Goal: Information Seeking & Learning: Learn about a topic

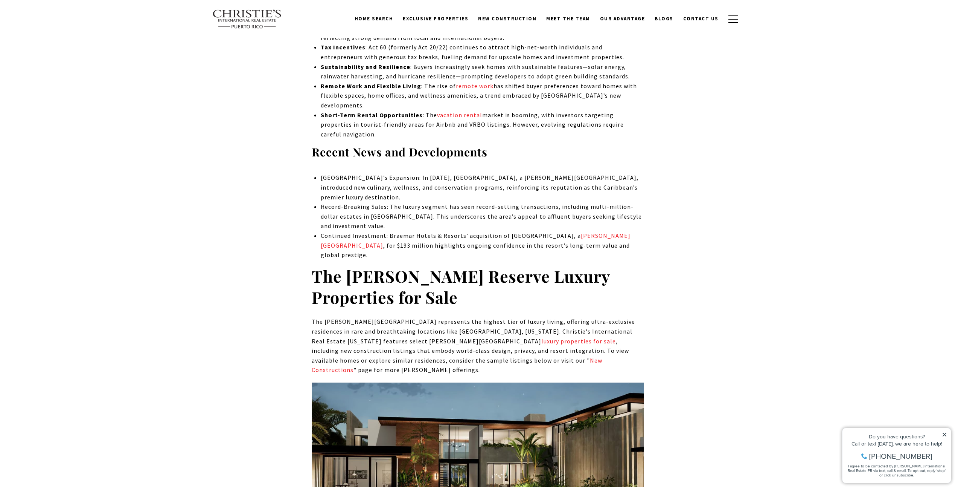
scroll to position [2825, 0]
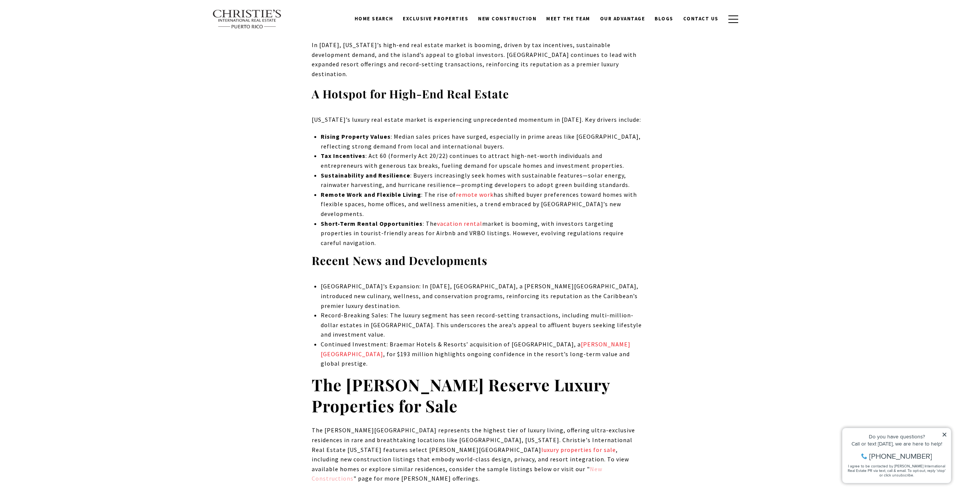
click at [429, 465] on link "New Constructions" at bounding box center [457, 473] width 291 height 17
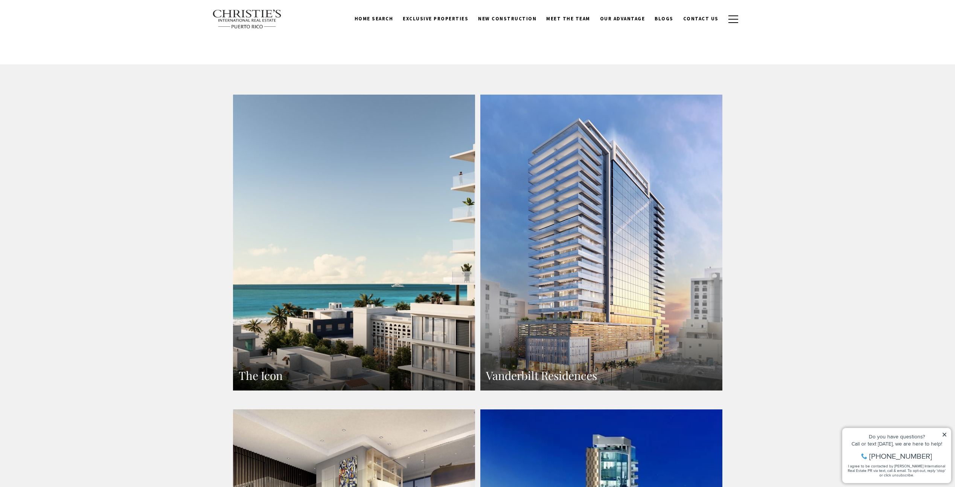
scroll to position [397, 0]
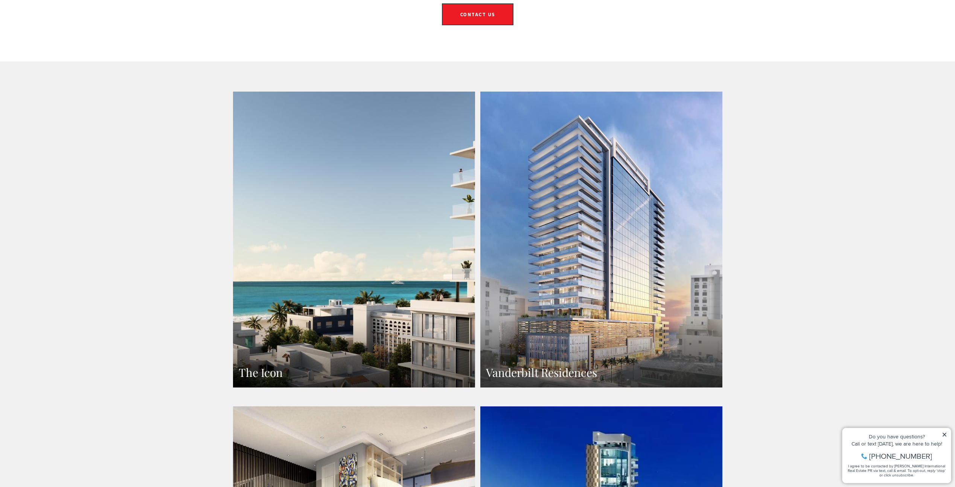
click at [944, 433] on icon at bounding box center [945, 434] width 4 height 4
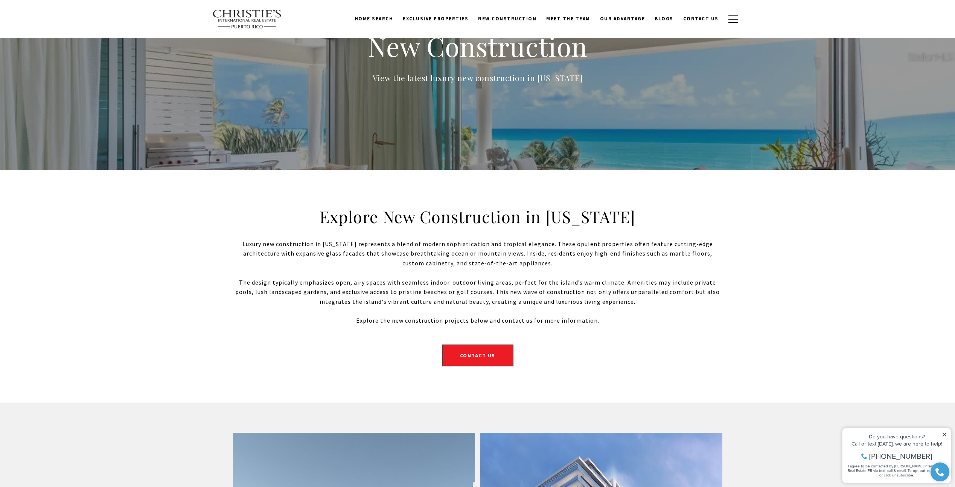
scroll to position [0, 0]
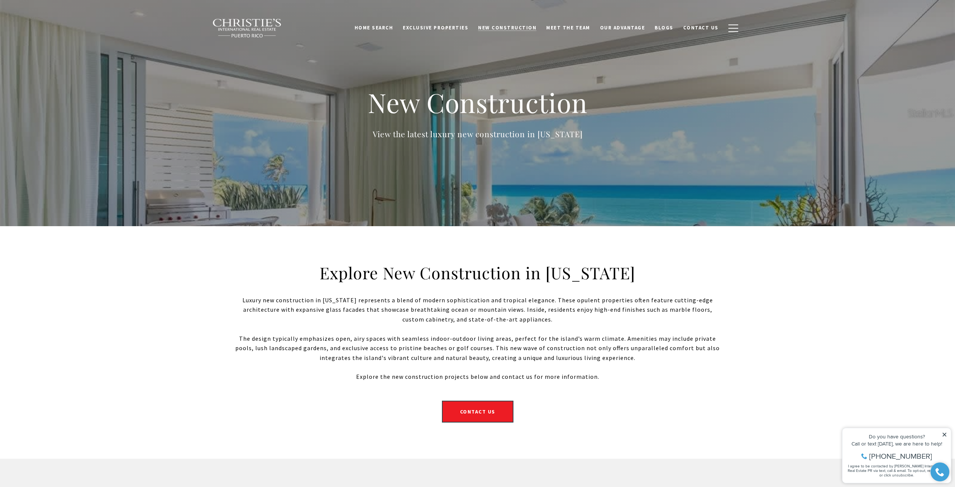
click at [516, 29] on span "New Construction" at bounding box center [507, 27] width 58 height 6
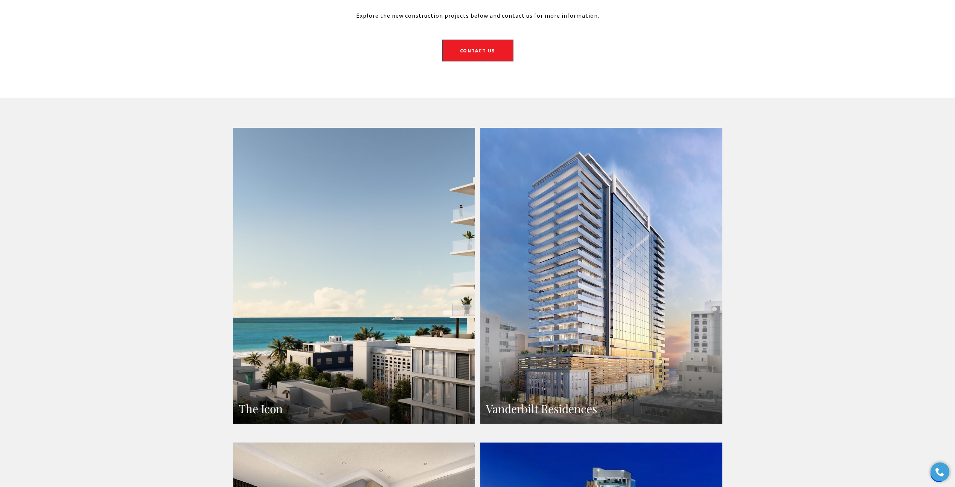
scroll to position [452, 0]
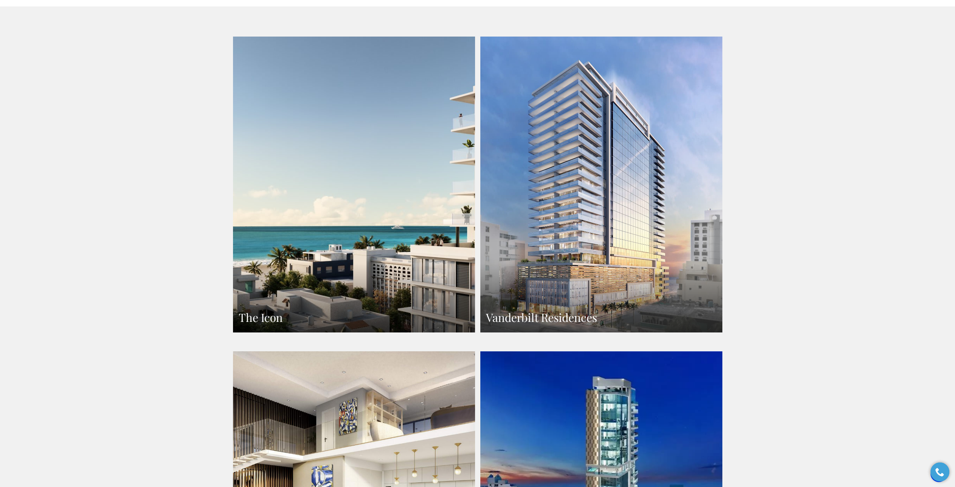
click at [373, 150] on link "The Icon" at bounding box center [354, 185] width 242 height 296
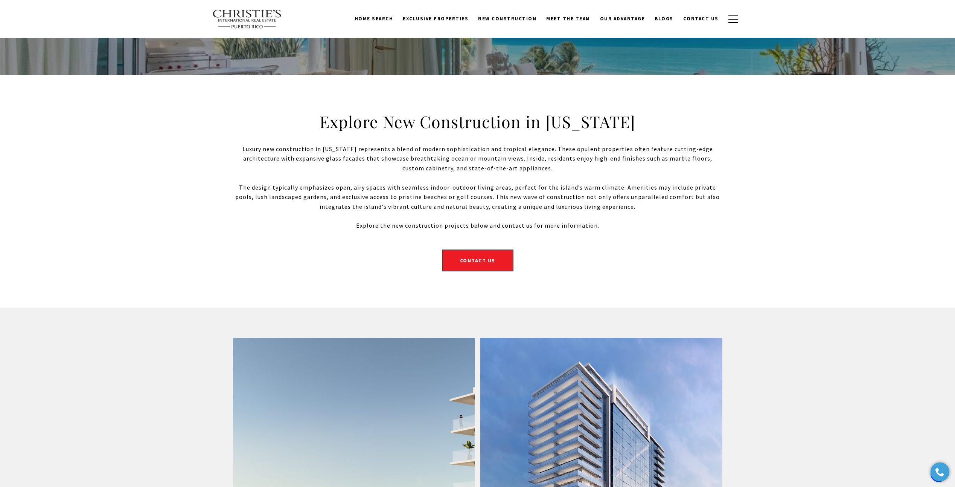
scroll to position [151, 0]
click at [465, 17] on span "Exclusive Properties" at bounding box center [436, 18] width 66 height 6
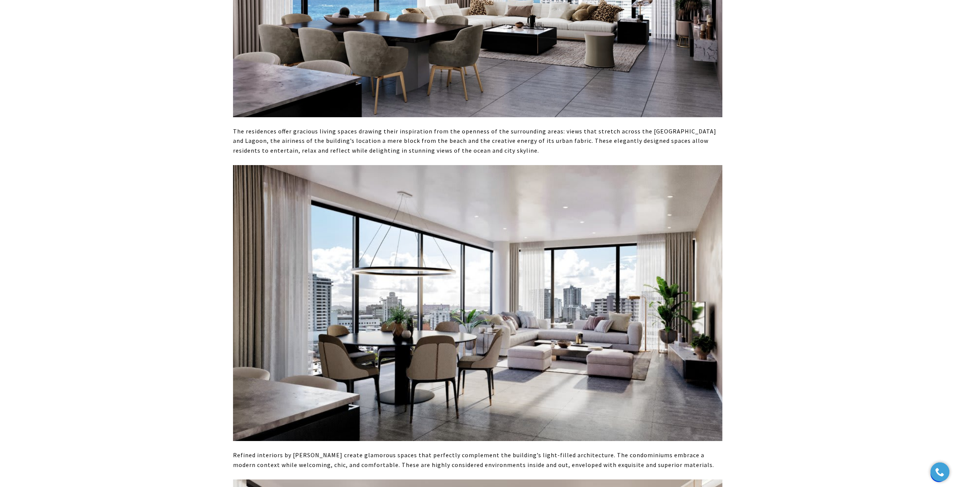
scroll to position [490, 0]
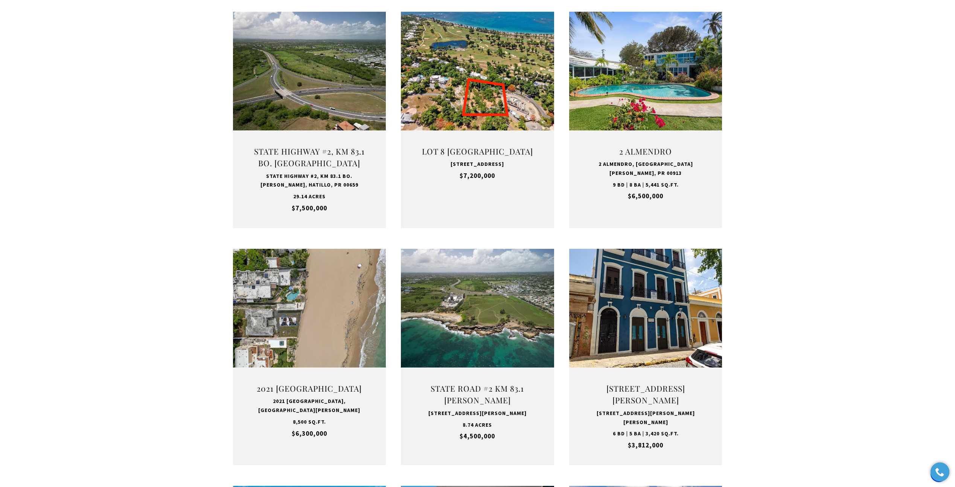
scroll to position [339, 0]
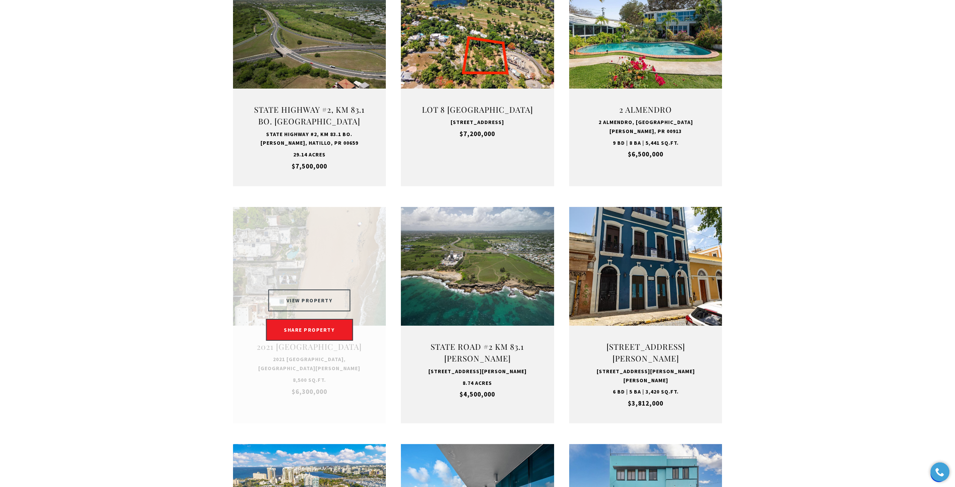
click at [308, 299] on button "VIEW PROPERTY" at bounding box center [310, 300] width 82 height 22
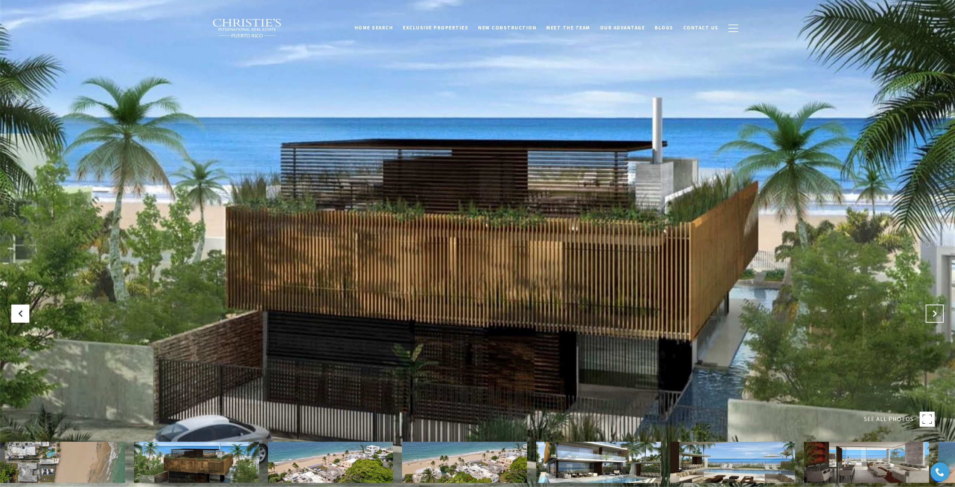
click at [930, 311] on button "Next Slide" at bounding box center [935, 313] width 18 height 18
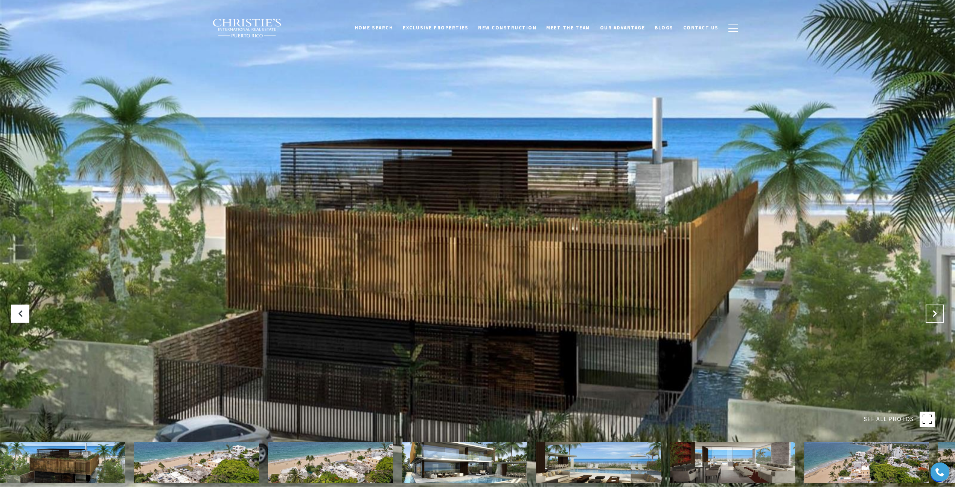
click at [930, 311] on button "Next Slide" at bounding box center [935, 313] width 18 height 18
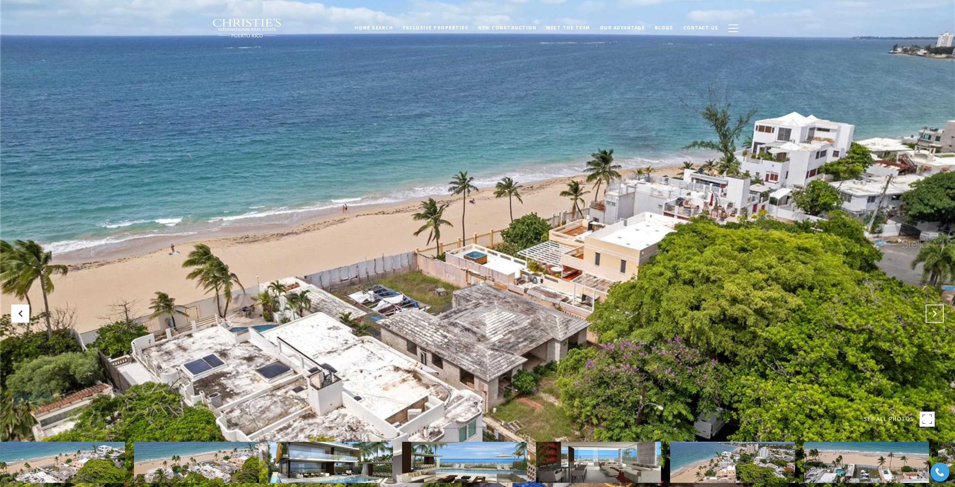
click at [930, 311] on button "Next Slide" at bounding box center [935, 313] width 18 height 18
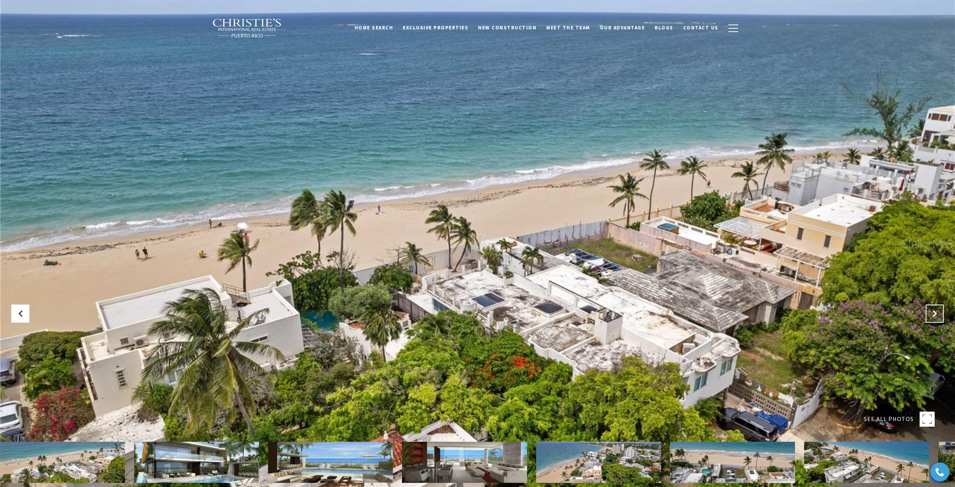
click at [930, 311] on button "Next Slide" at bounding box center [935, 313] width 18 height 18
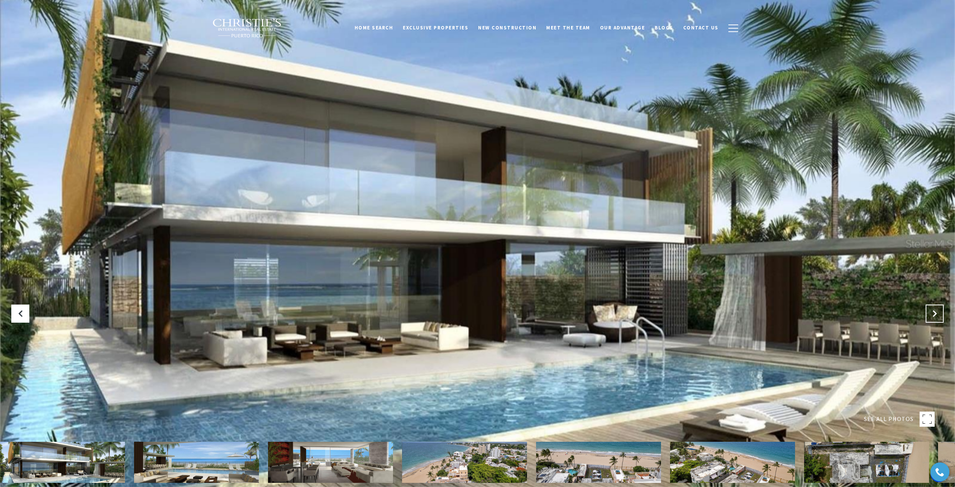
click at [930, 311] on button "Next Slide" at bounding box center [935, 313] width 18 height 18
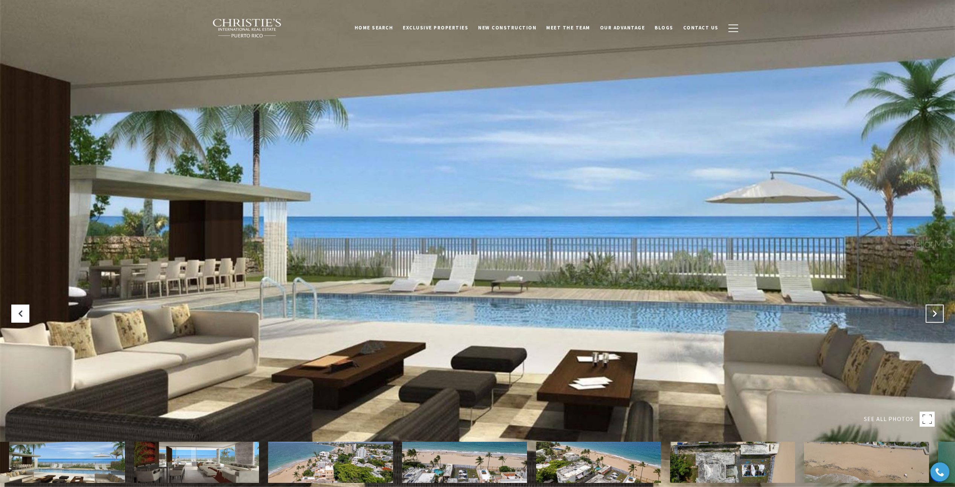
click at [930, 311] on button "Next Slide" at bounding box center [935, 313] width 18 height 18
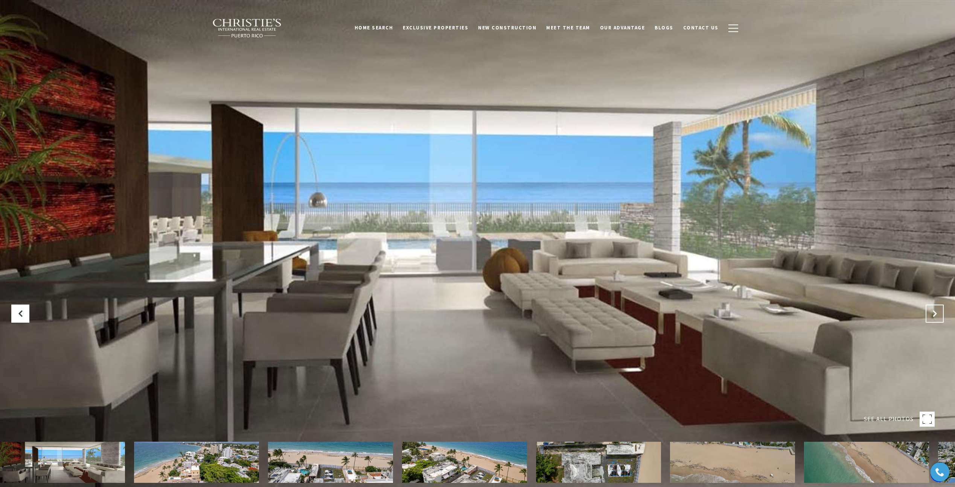
click at [930, 311] on button "Next Slide" at bounding box center [935, 313] width 18 height 18
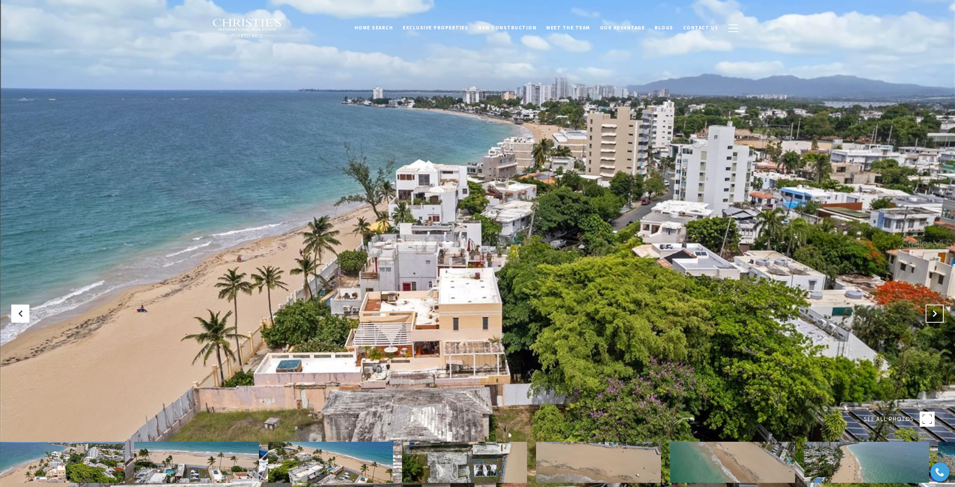
click at [930, 311] on button "Next Slide" at bounding box center [935, 313] width 18 height 18
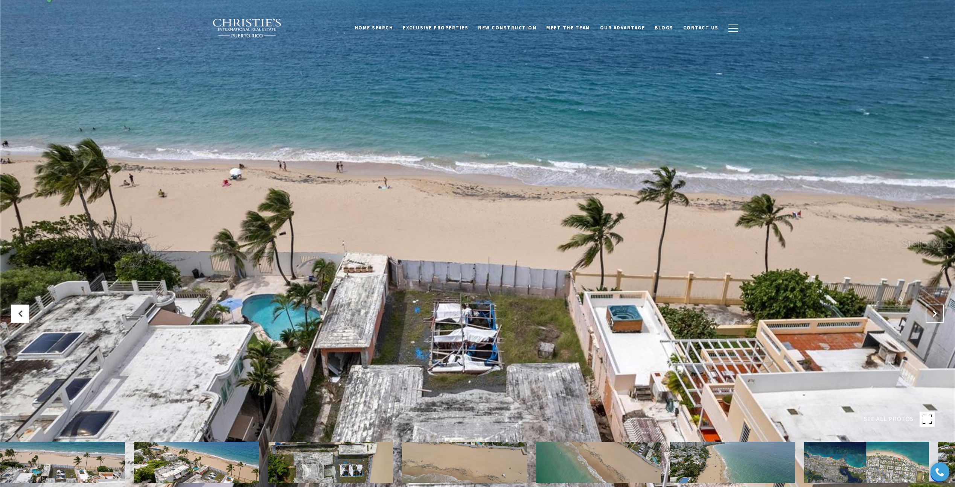
click at [930, 311] on button "Next Slide" at bounding box center [935, 313] width 18 height 18
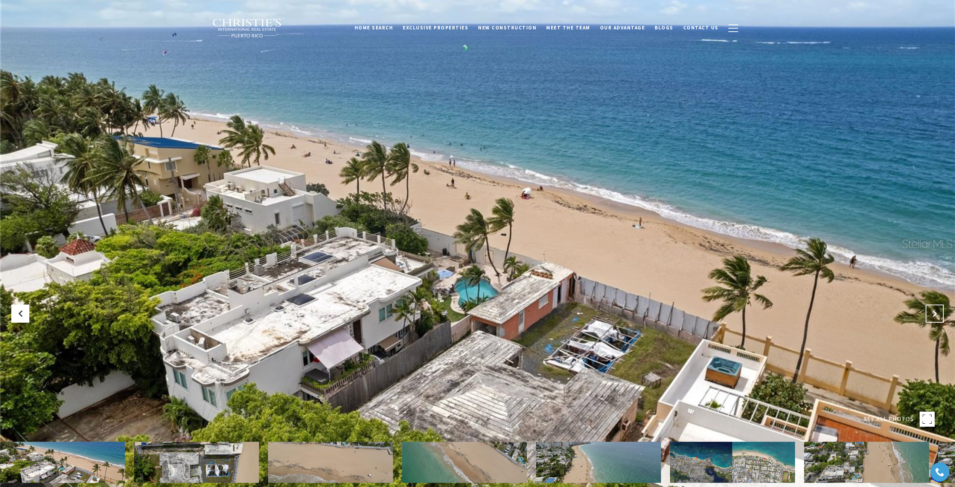
click at [930, 311] on button "Next Slide" at bounding box center [935, 313] width 18 height 18
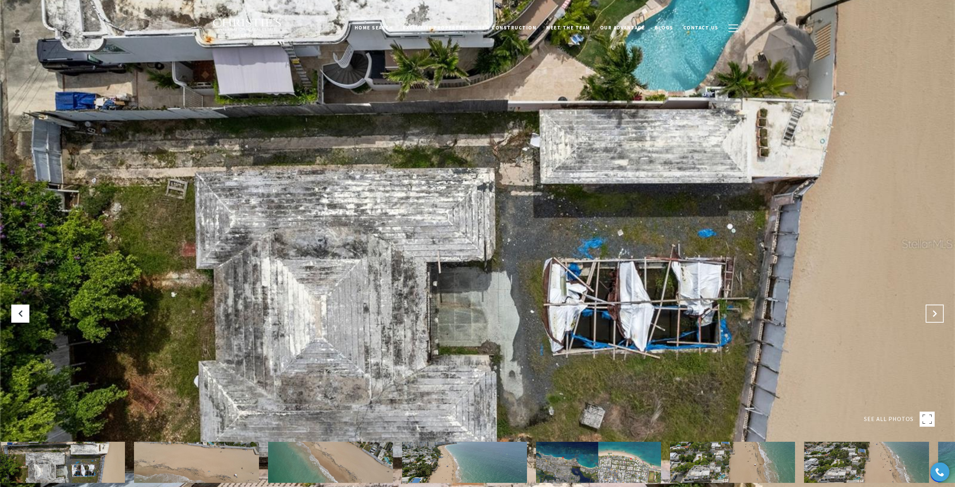
click at [930, 311] on button "Next Slide" at bounding box center [935, 313] width 18 height 18
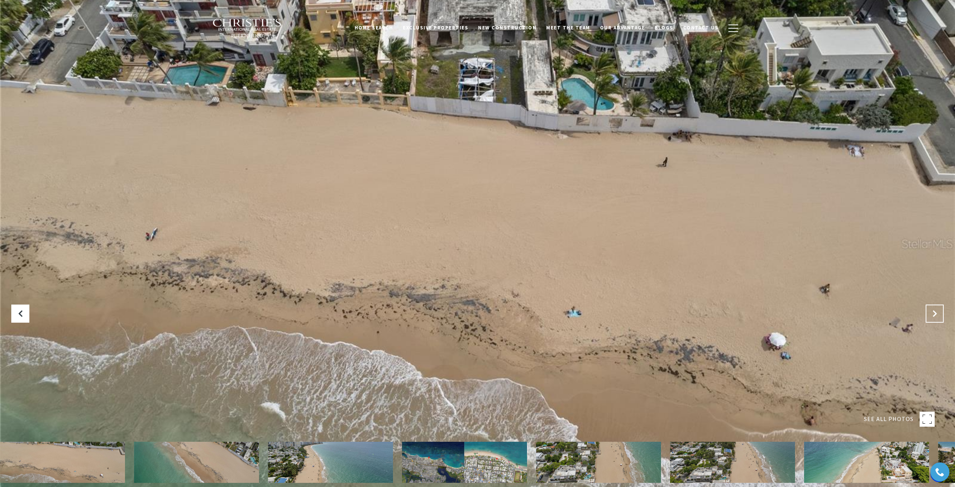
click at [930, 311] on button "Next Slide" at bounding box center [935, 313] width 18 height 18
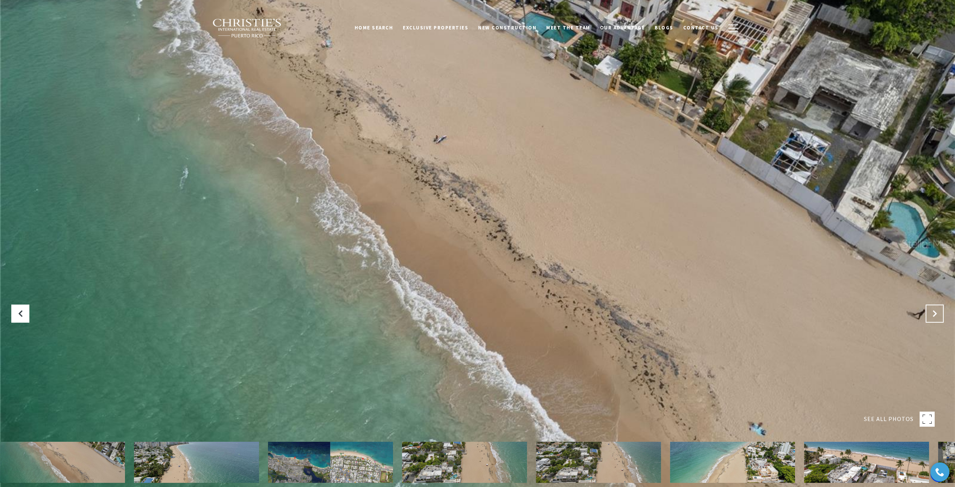
click at [930, 311] on button "Next Slide" at bounding box center [935, 313] width 18 height 18
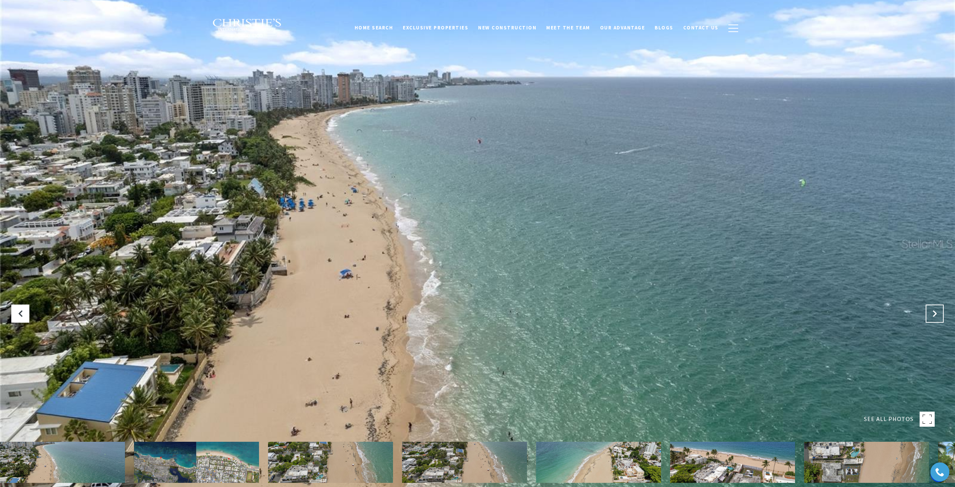
click at [930, 311] on button "Next Slide" at bounding box center [935, 313] width 18 height 18
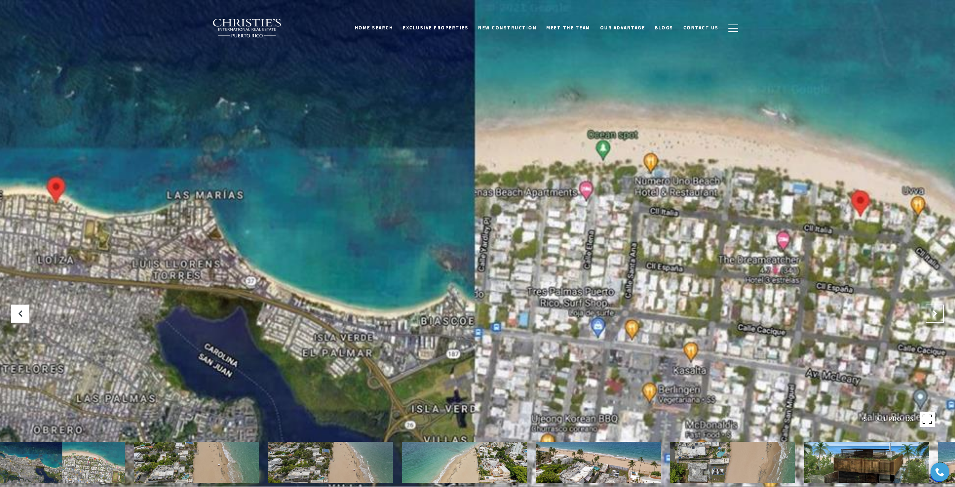
click at [930, 311] on button "Next Slide" at bounding box center [935, 313] width 18 height 18
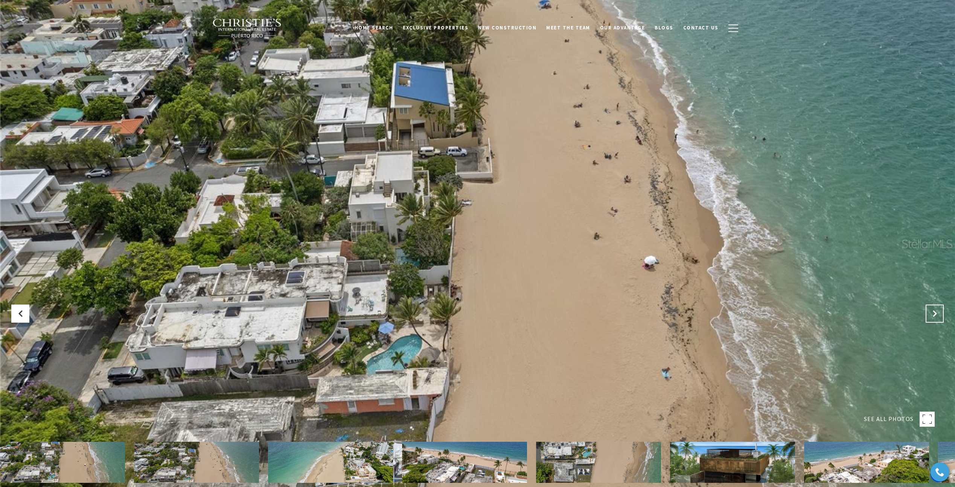
click at [930, 311] on button "Next Slide" at bounding box center [935, 313] width 18 height 18
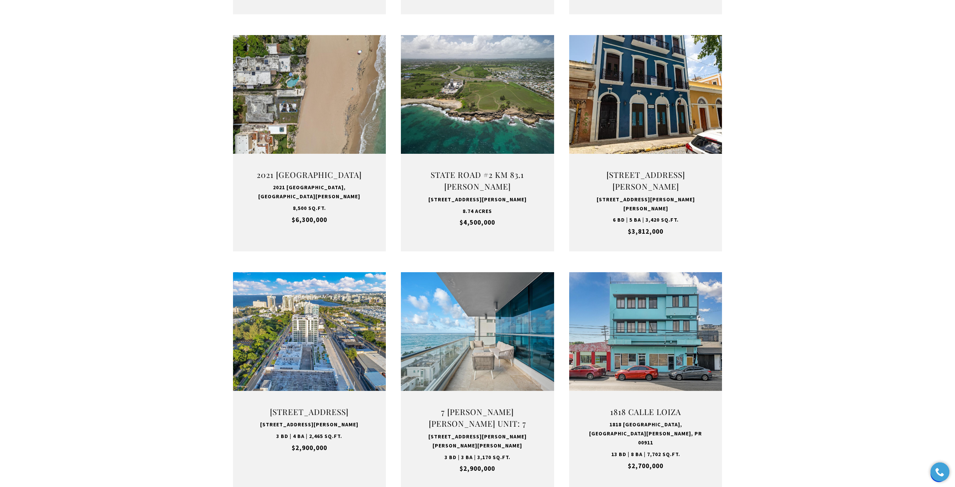
scroll to position [603, 0]
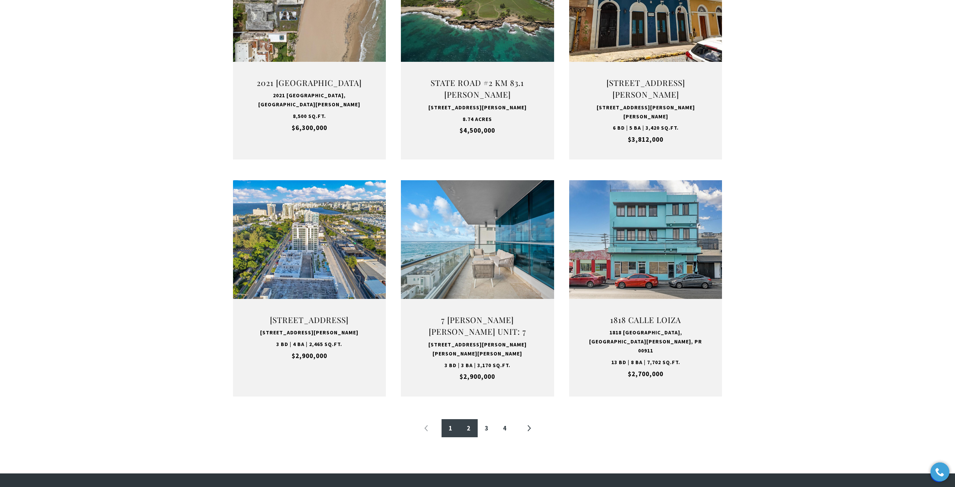
click at [470, 427] on link "2" at bounding box center [469, 428] width 18 height 18
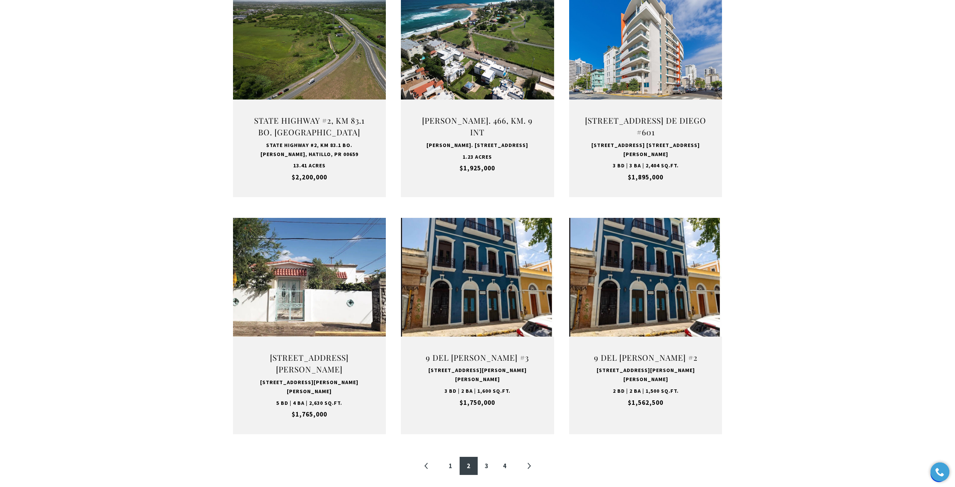
scroll to position [678, 0]
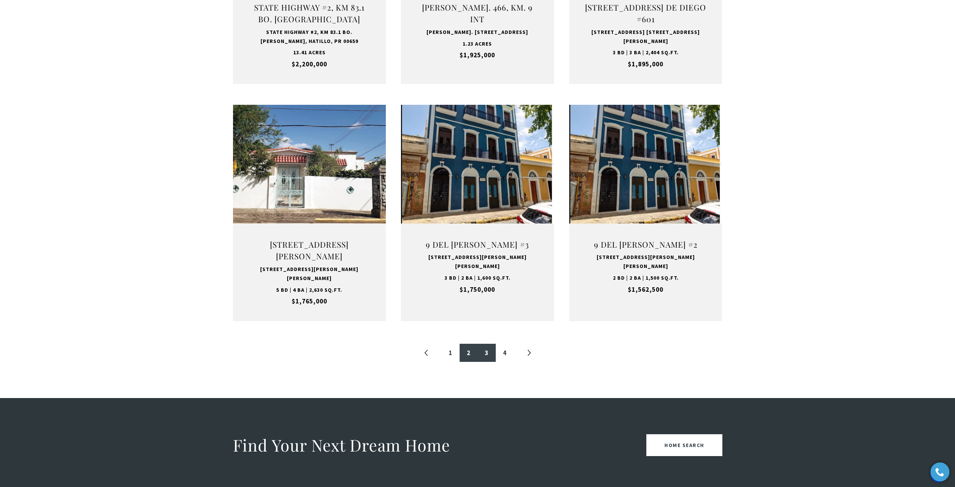
click at [490, 343] on link "3" at bounding box center [487, 352] width 18 height 18
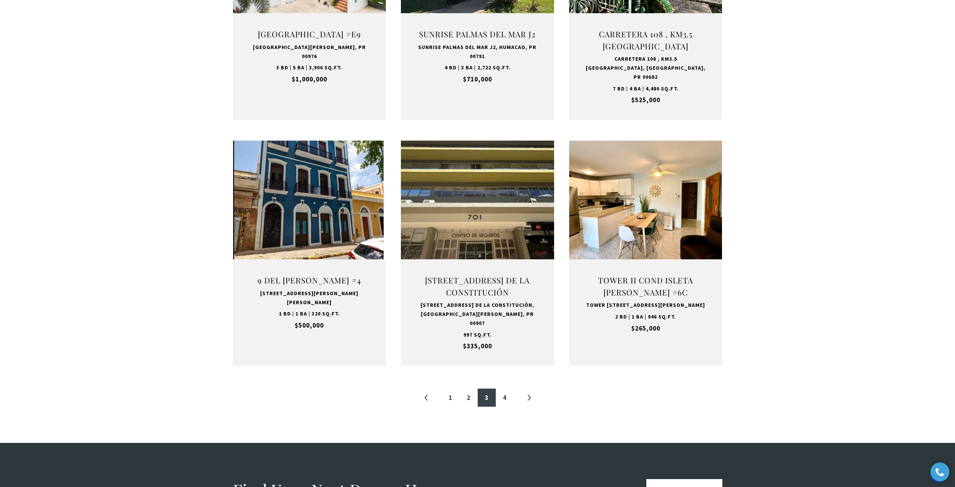
scroll to position [791, 0]
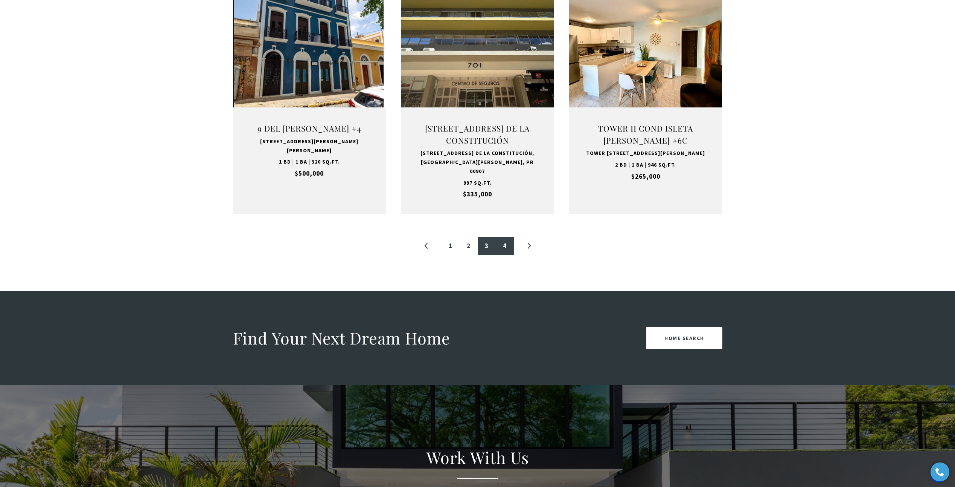
click at [507, 238] on link "4" at bounding box center [505, 246] width 18 height 18
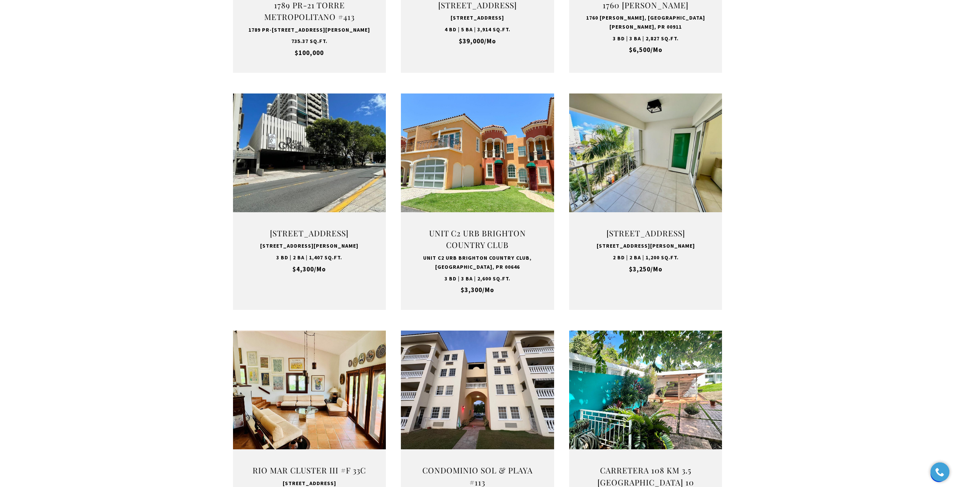
scroll to position [264, 0]
